Goal: Information Seeking & Learning: Learn about a topic

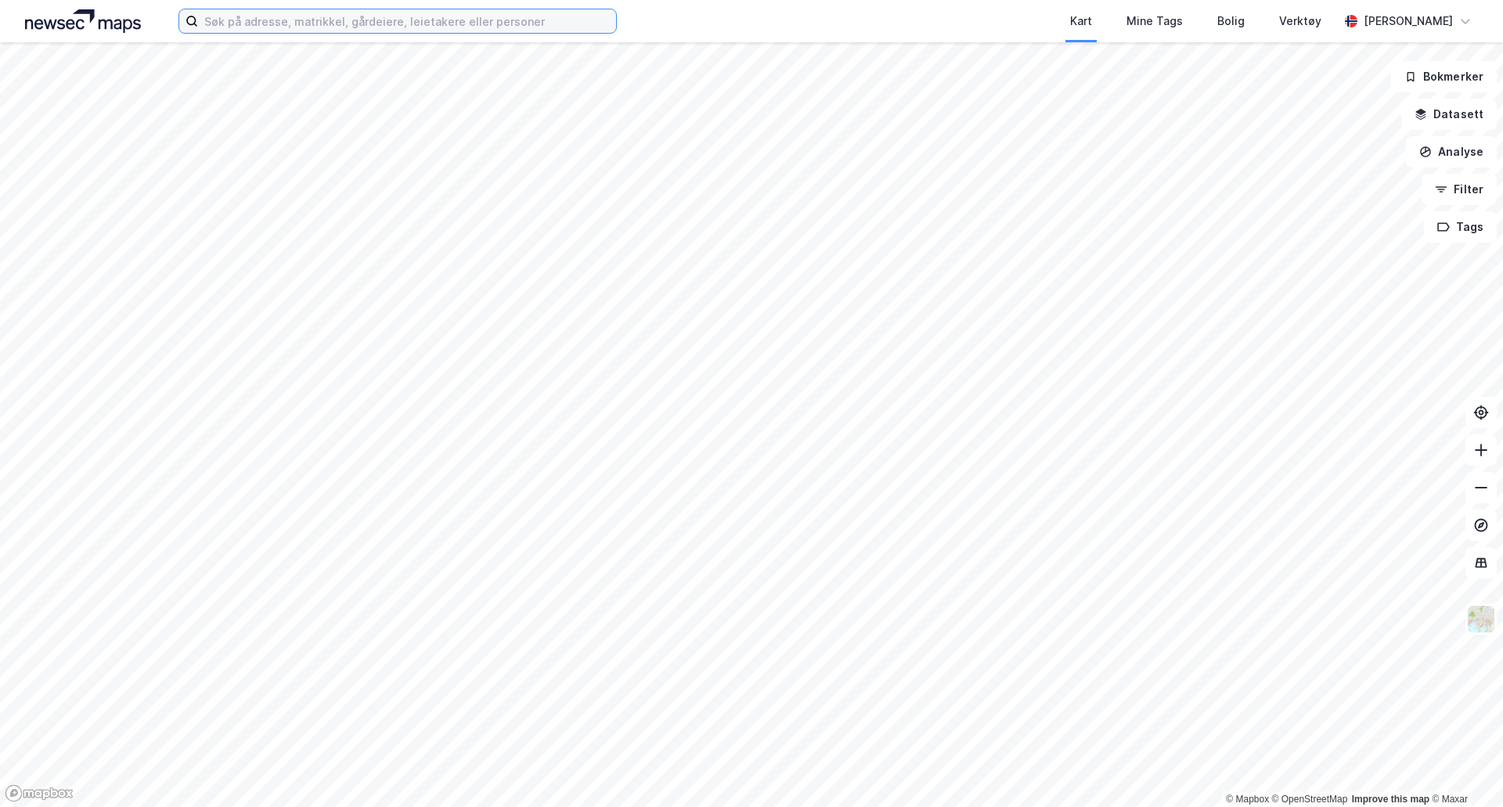
click at [325, 20] on input at bounding box center [407, 20] width 418 height 23
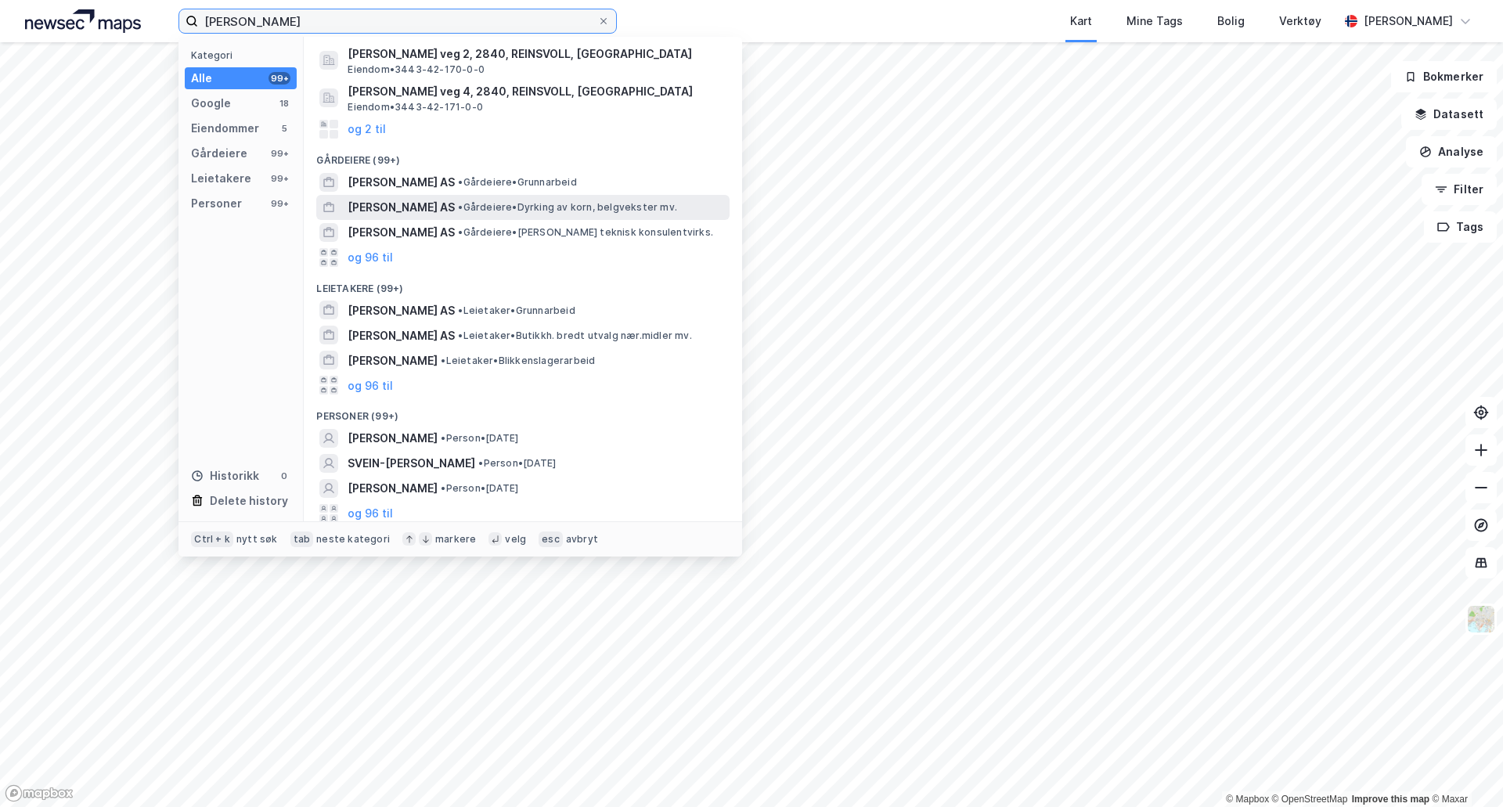
scroll to position [194, 0]
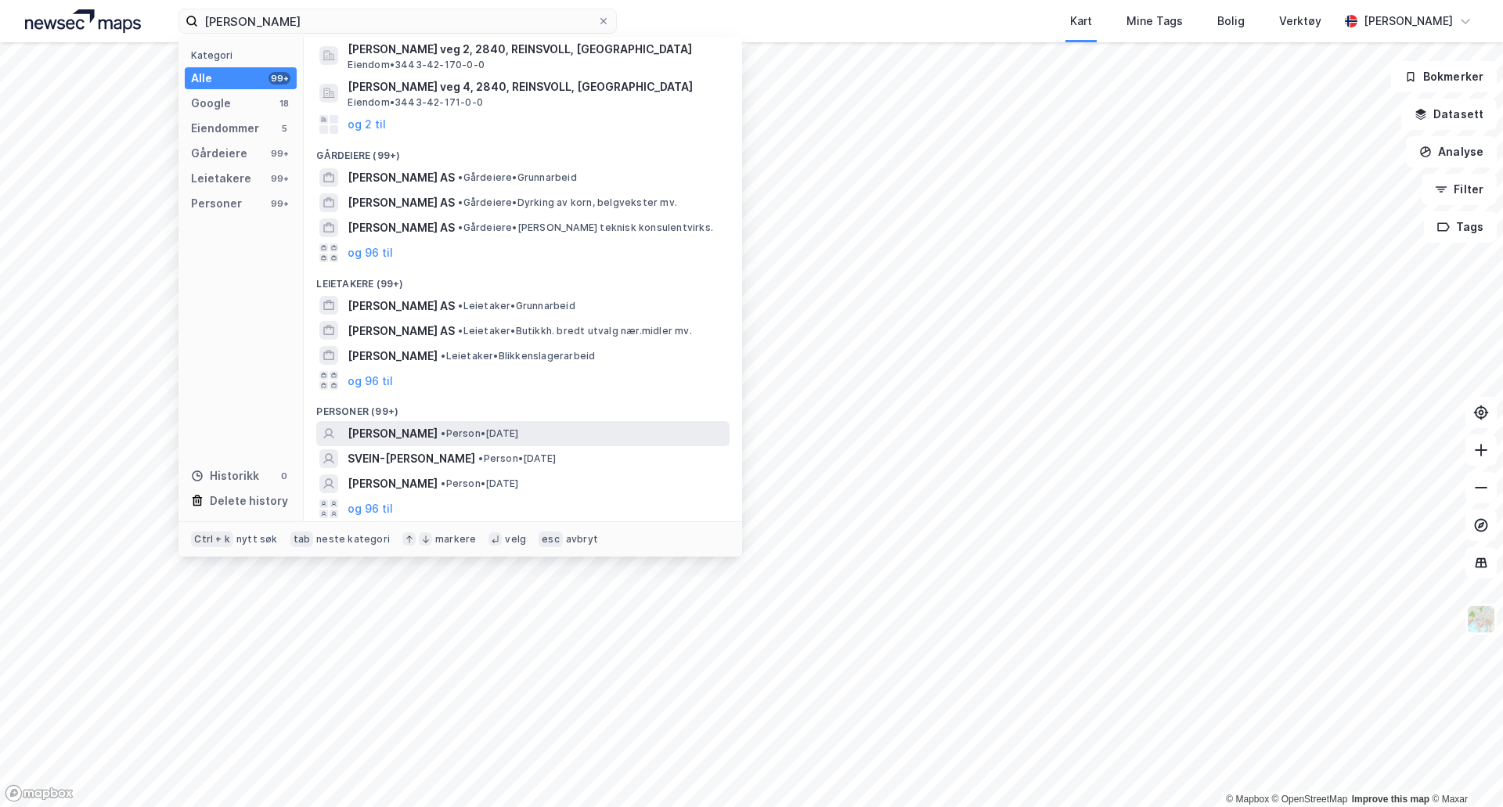
click at [557, 435] on div "[PERSON_NAME] • Person • [DATE]" at bounding box center [537, 433] width 379 height 19
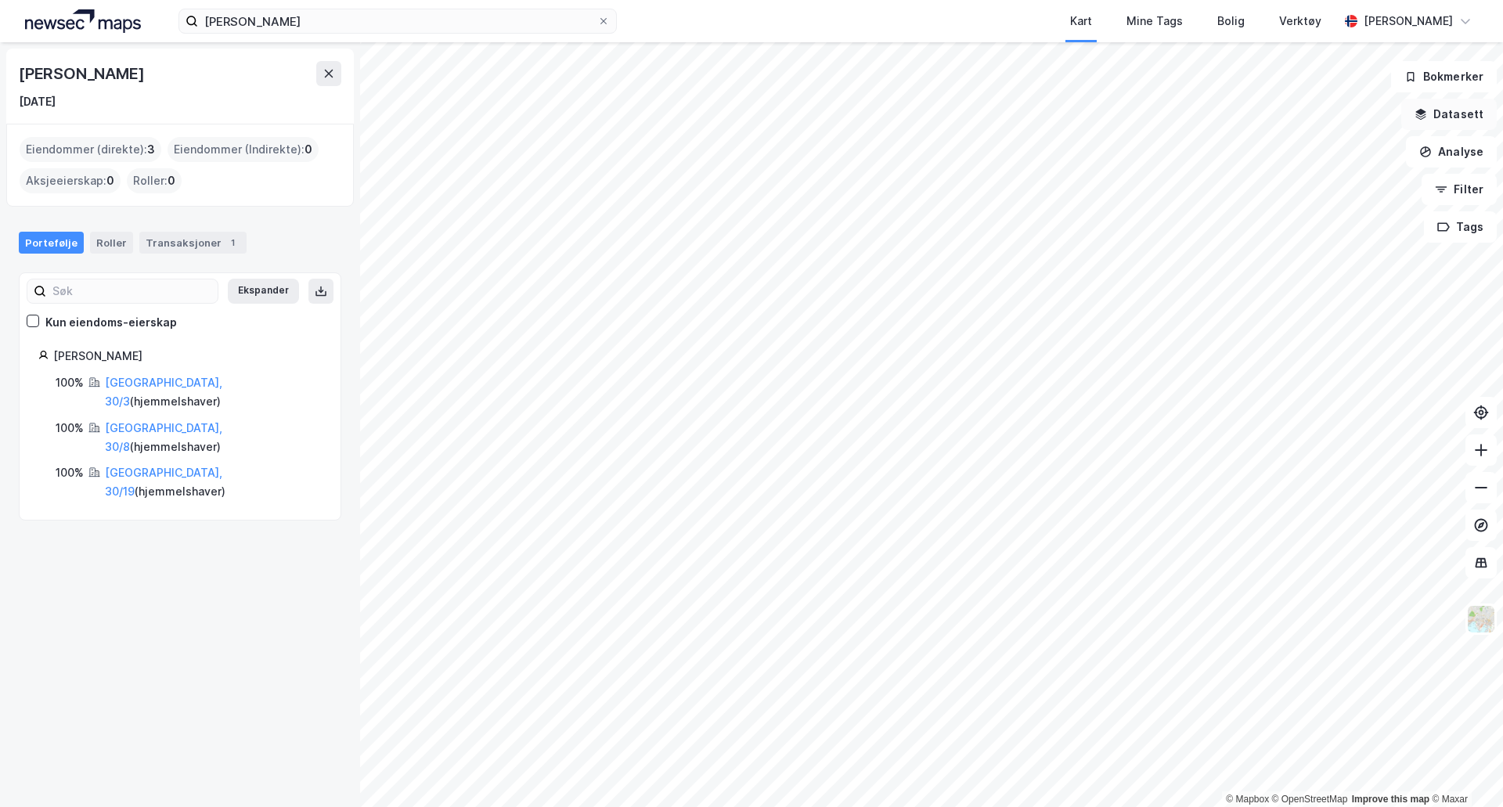
click at [1462, 117] on button "Datasett" at bounding box center [1449, 114] width 96 height 31
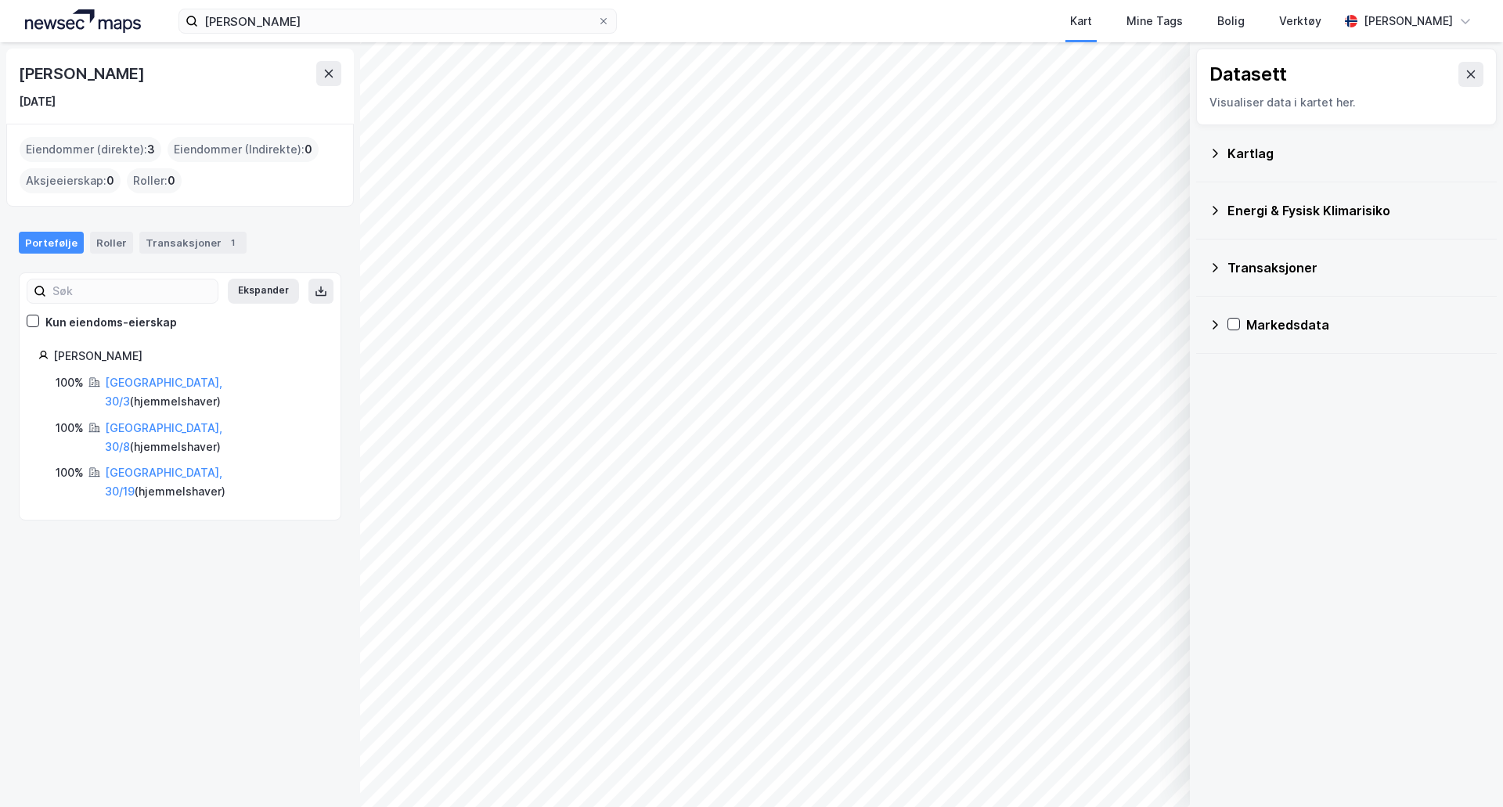
click at [1218, 147] on icon at bounding box center [1215, 153] width 13 height 13
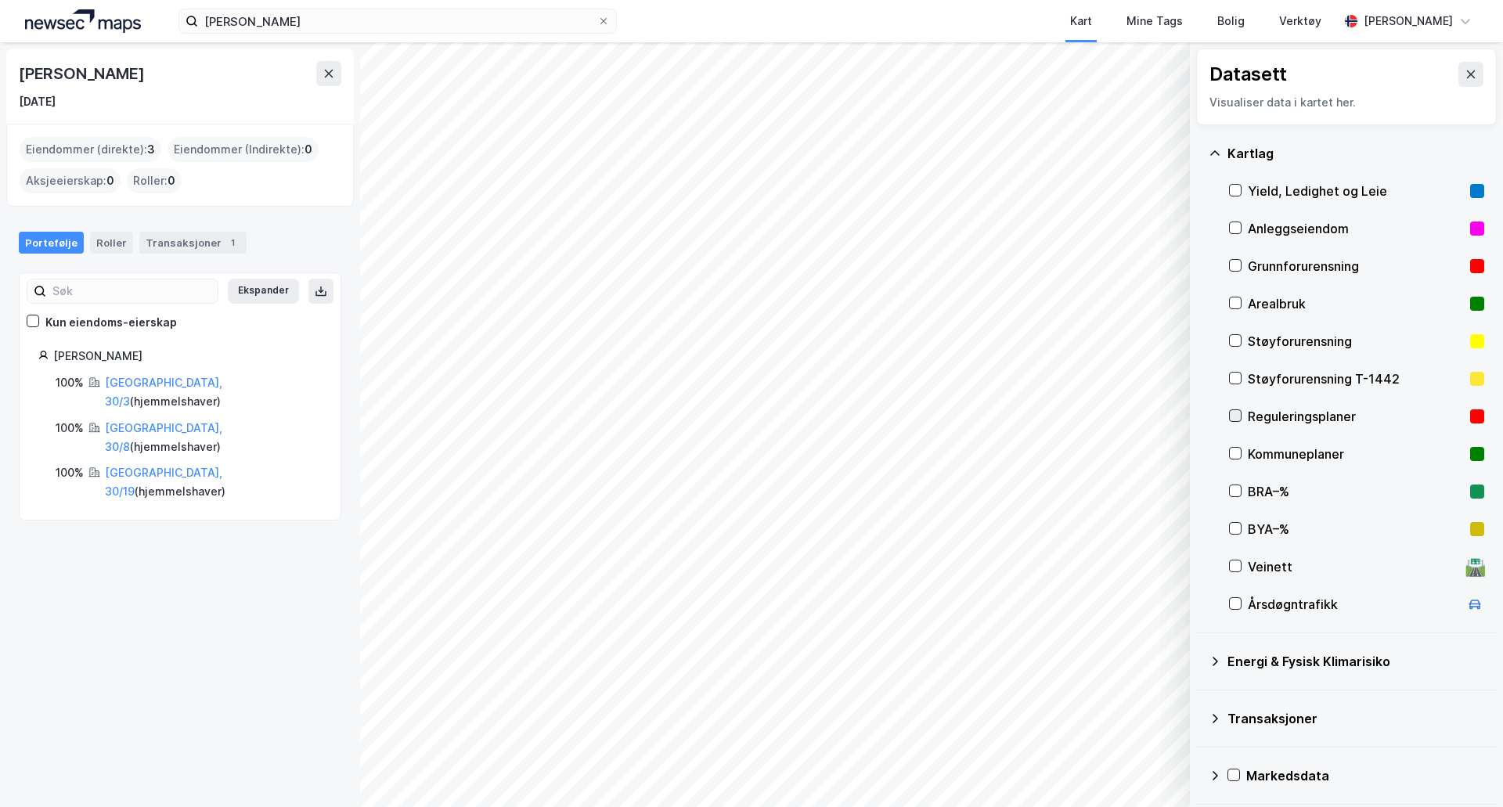
click at [1239, 420] on icon at bounding box center [1235, 415] width 11 height 11
click at [1238, 420] on icon at bounding box center [1235, 415] width 11 height 11
click at [1242, 414] on div "Reguleringsplaner" at bounding box center [1356, 417] width 255 height 38
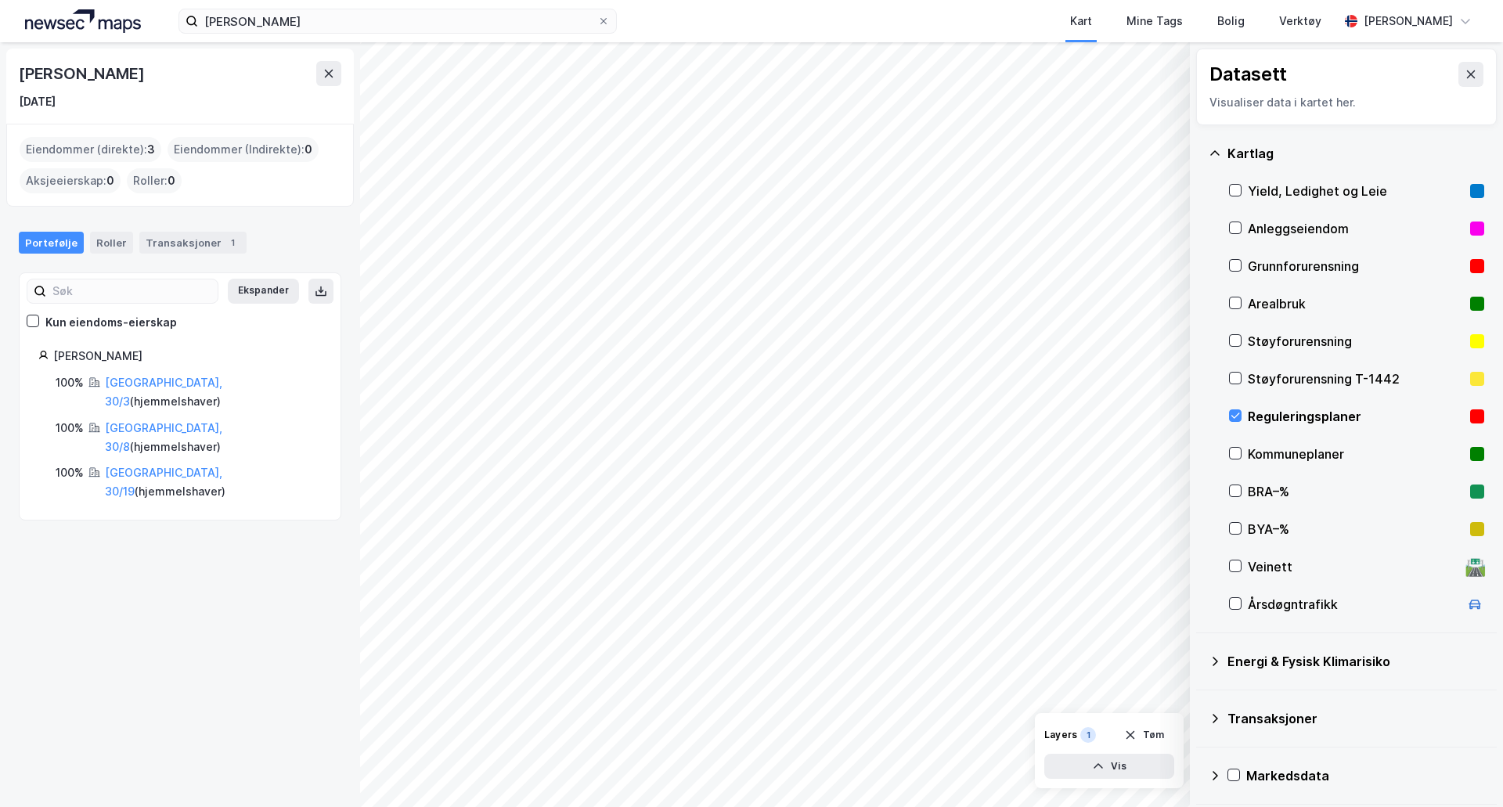
click at [1242, 414] on div "Reguleringsplaner" at bounding box center [1356, 417] width 255 height 38
click at [1467, 74] on icon at bounding box center [1471, 74] width 9 height 8
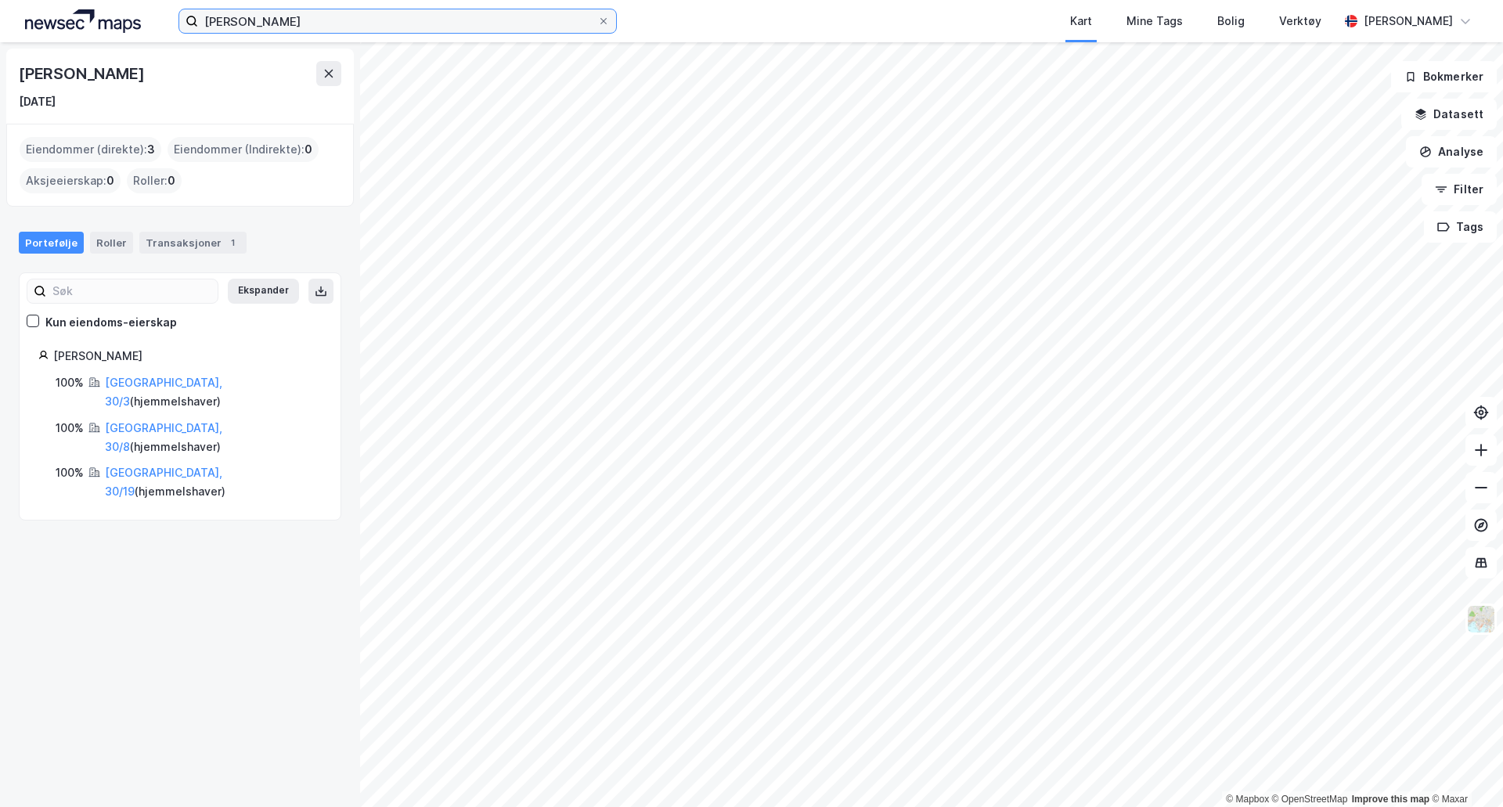
click at [357, 31] on input "[PERSON_NAME]" at bounding box center [397, 20] width 399 height 23
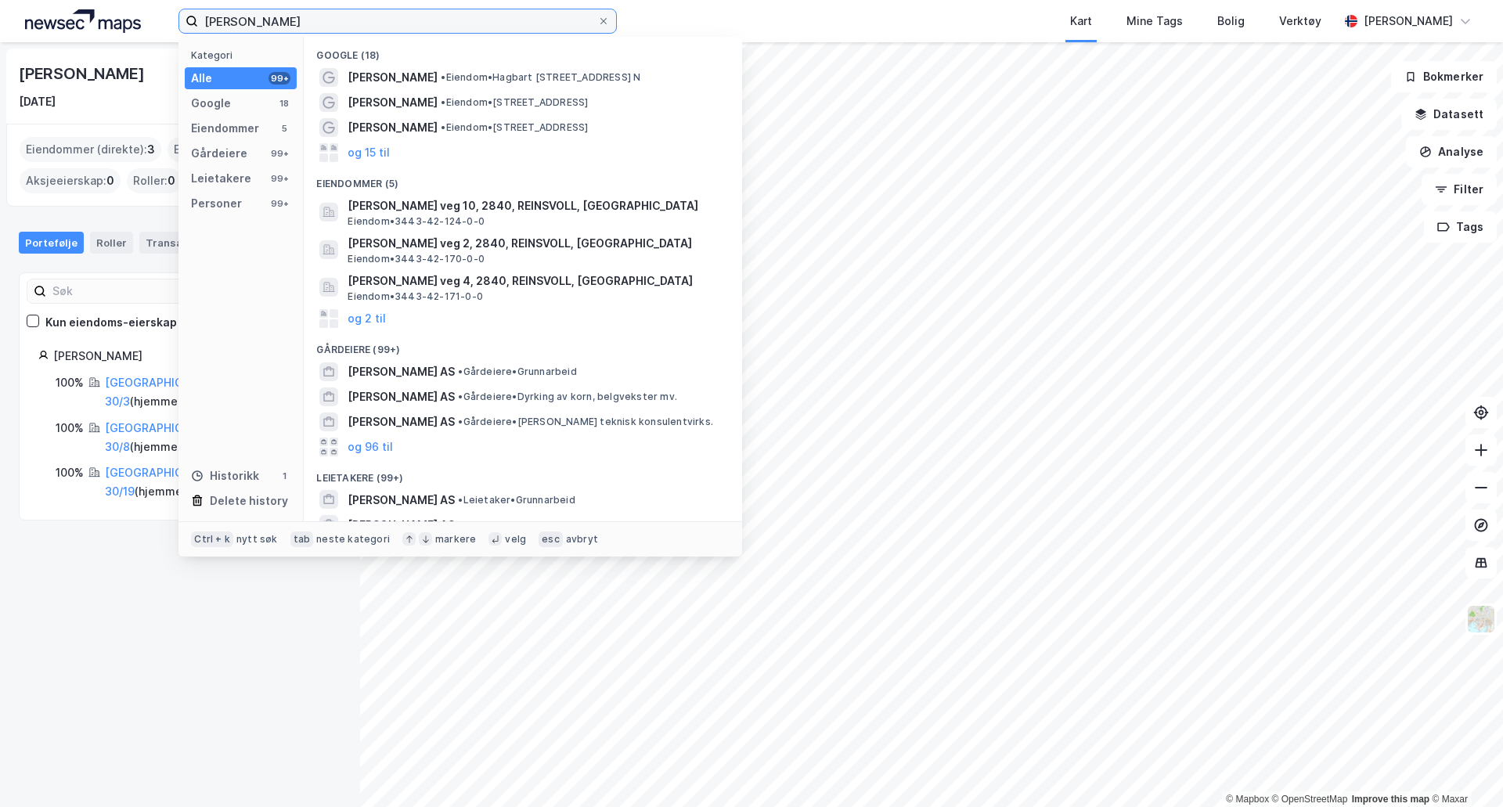
click at [357, 31] on input "[PERSON_NAME]" at bounding box center [397, 20] width 399 height 23
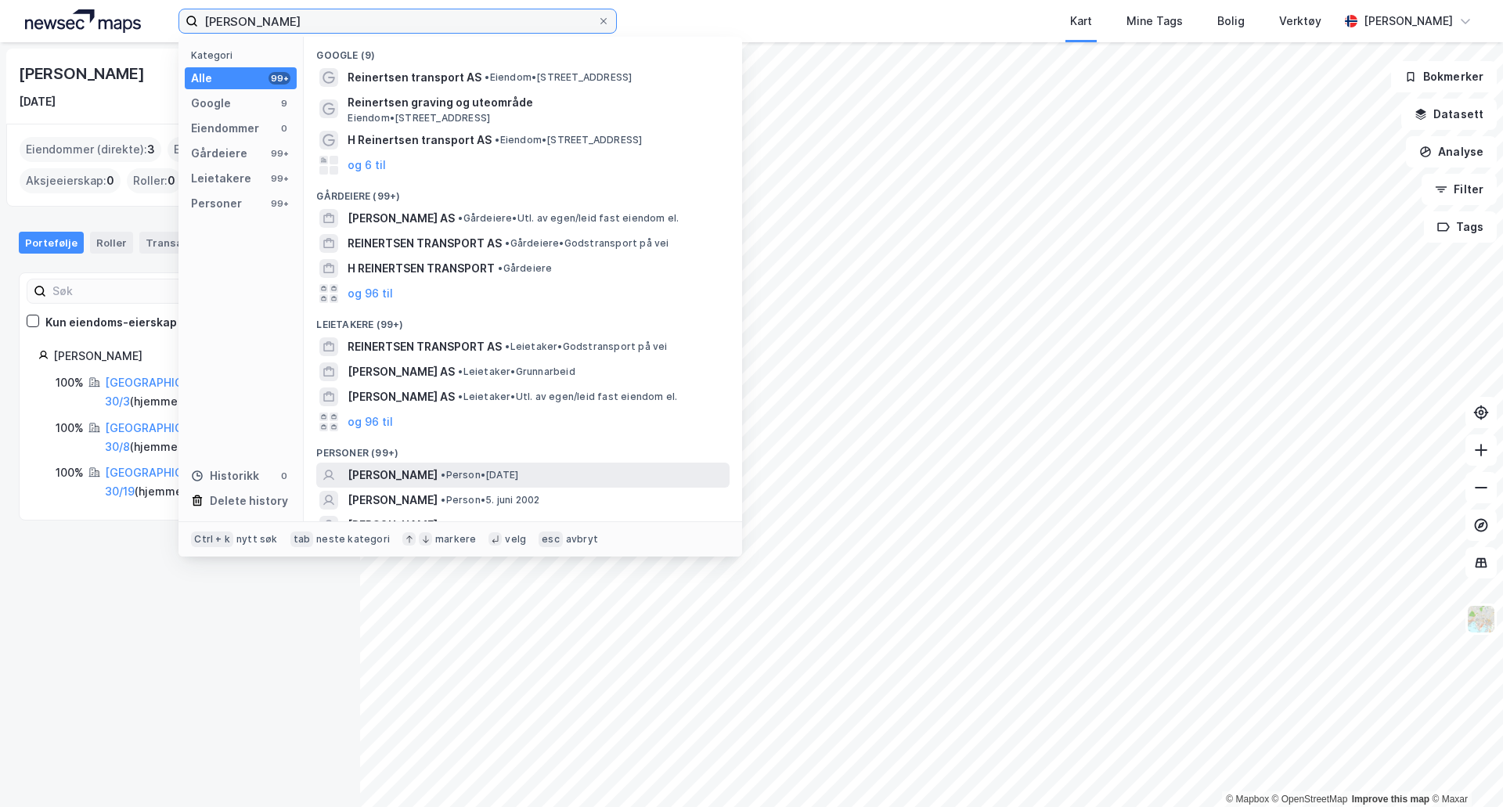
type input "[PERSON_NAME]"
click at [518, 471] on span "• Person • [DATE]" at bounding box center [480, 475] width 78 height 13
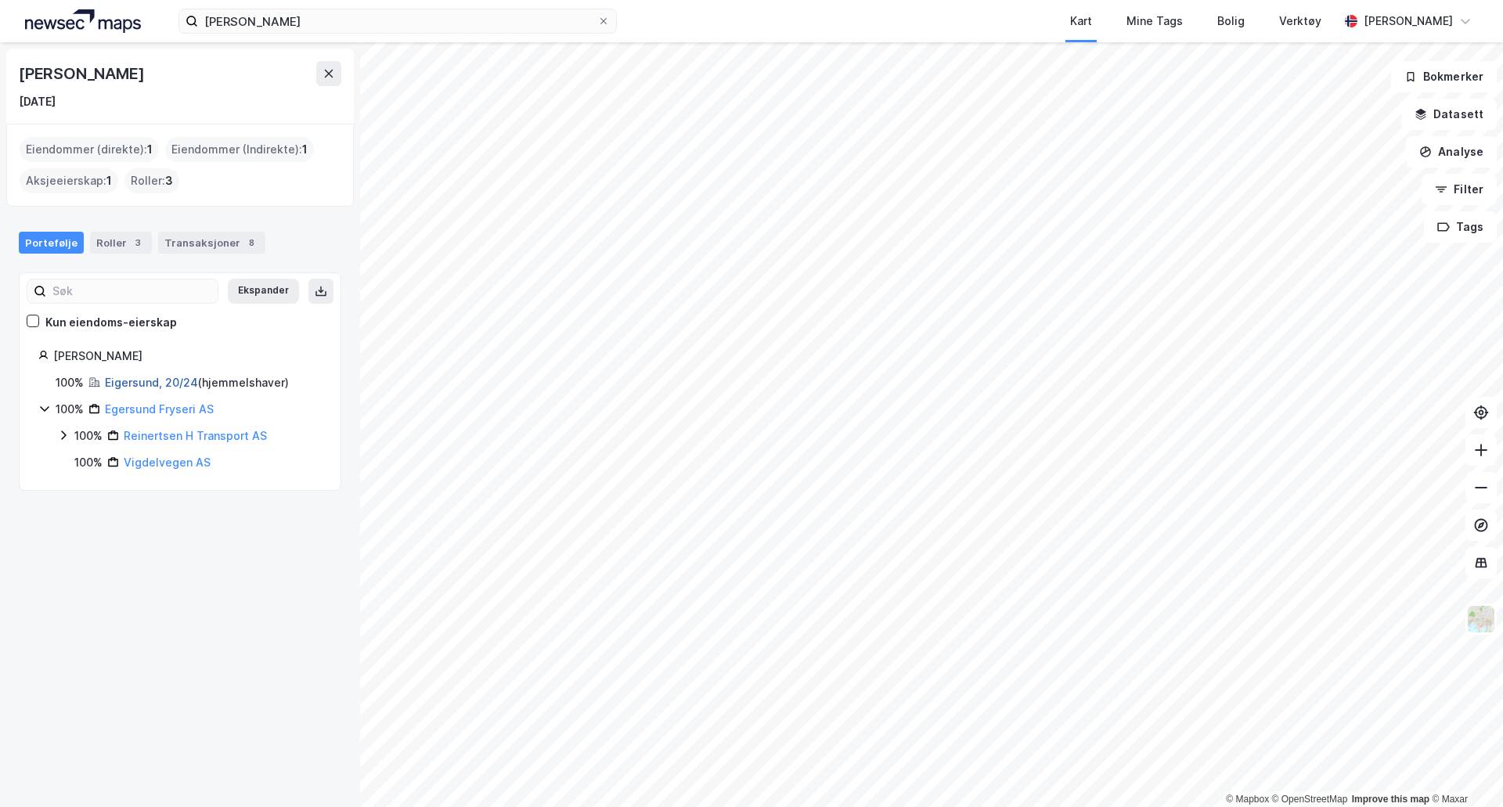
click at [179, 380] on link "Eigersund, 20/24" at bounding box center [151, 382] width 93 height 13
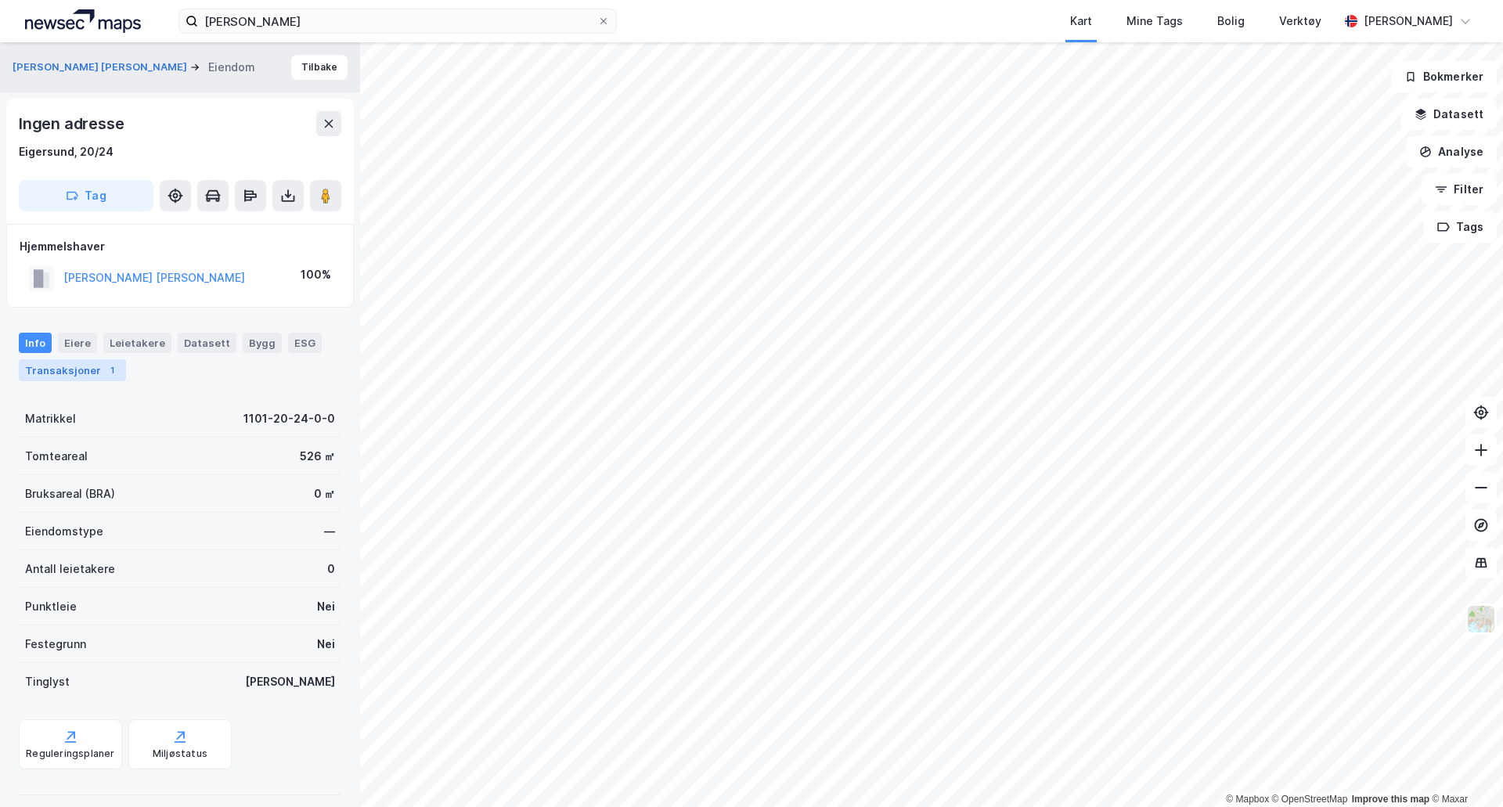
click at [85, 373] on div "Transaksjoner 1" at bounding box center [72, 370] width 107 height 22
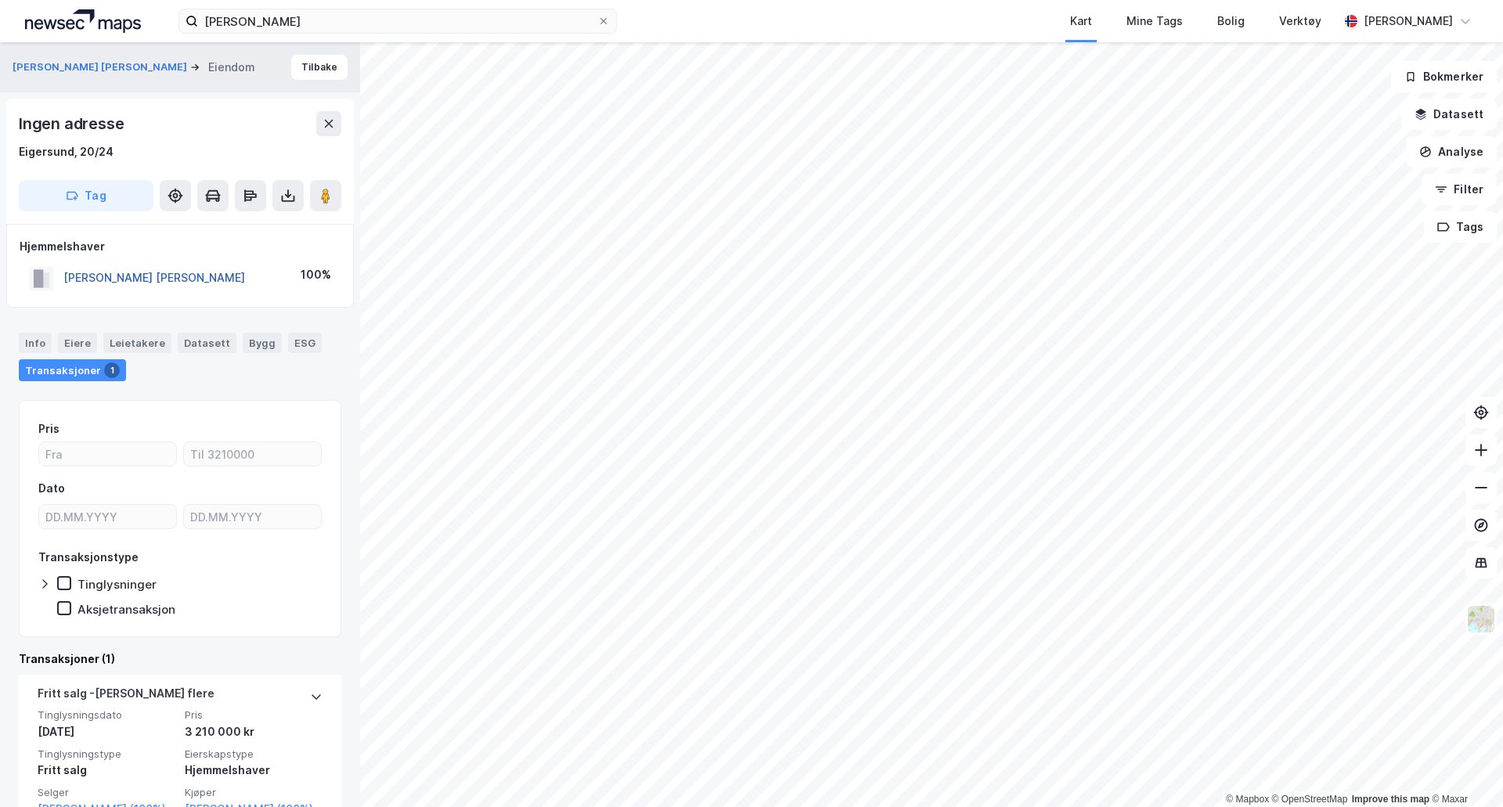
click at [0, 0] on button "[PERSON_NAME] [PERSON_NAME]" at bounding box center [0, 0] width 0 height 0
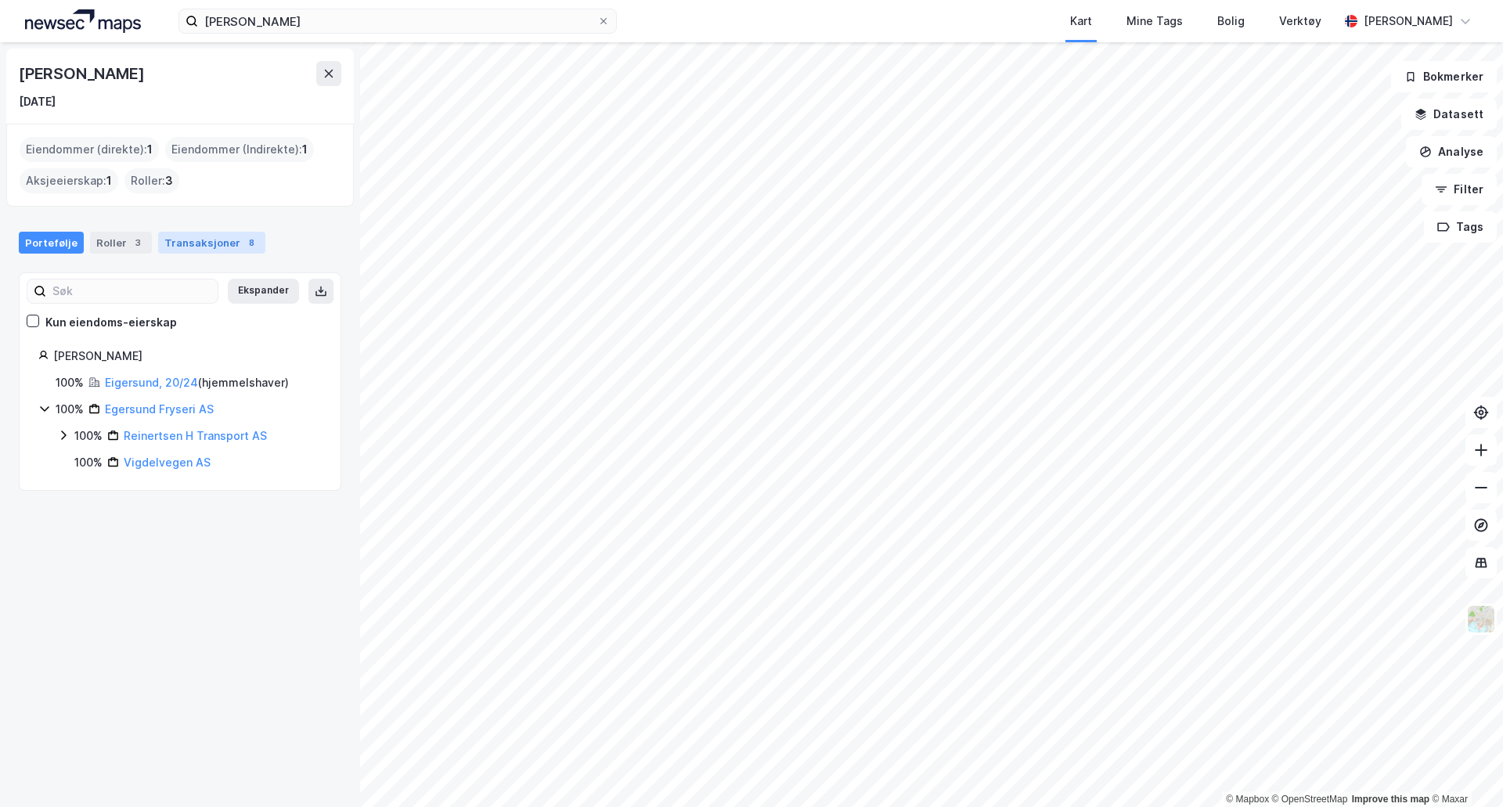
click at [196, 252] on div "Transaksjoner 8" at bounding box center [211, 243] width 107 height 22
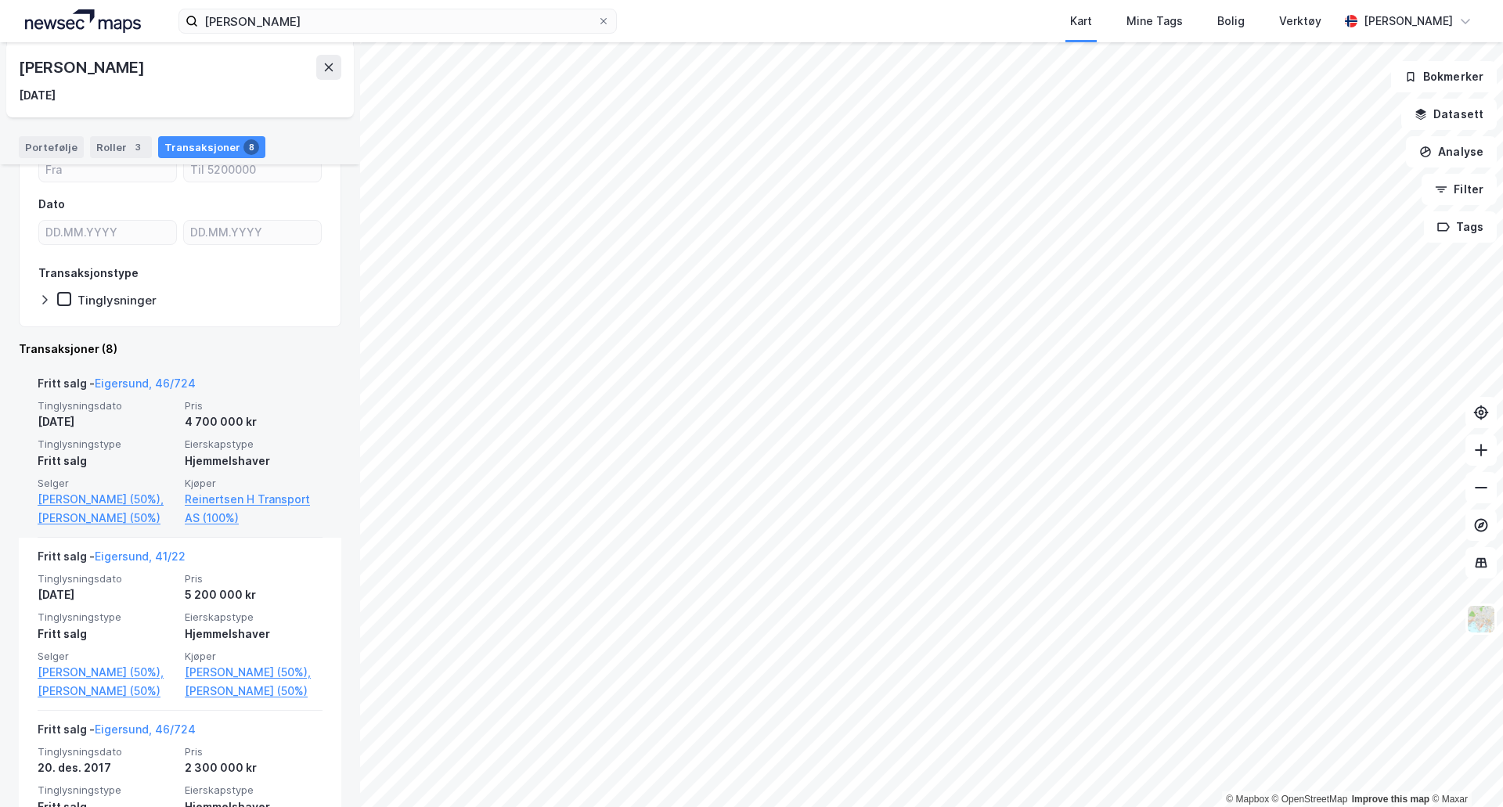
scroll to position [235, 0]
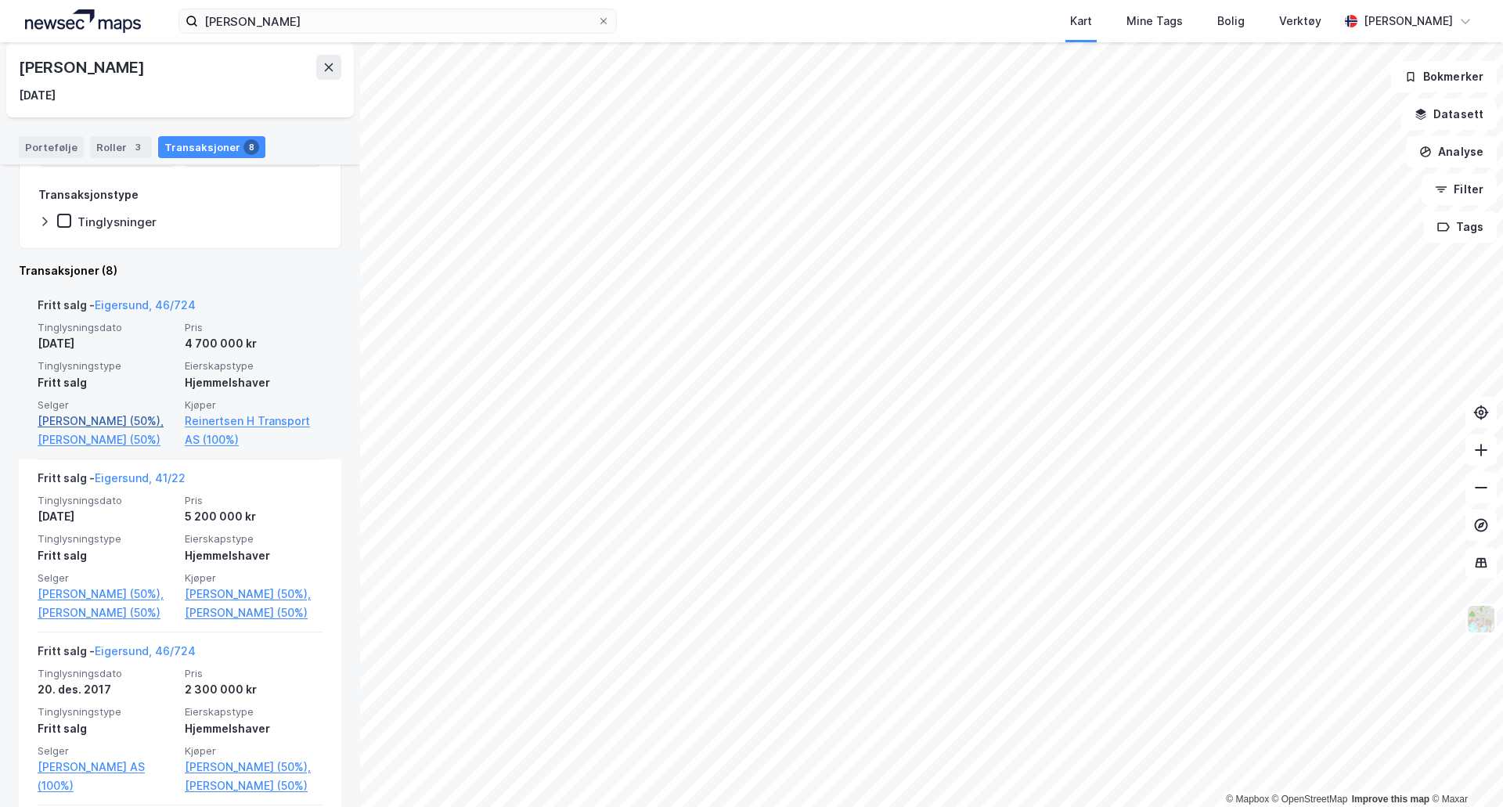
click at [132, 420] on link "[PERSON_NAME] (50%)," at bounding box center [107, 421] width 138 height 19
